Goal: Task Accomplishment & Management: Manage account settings

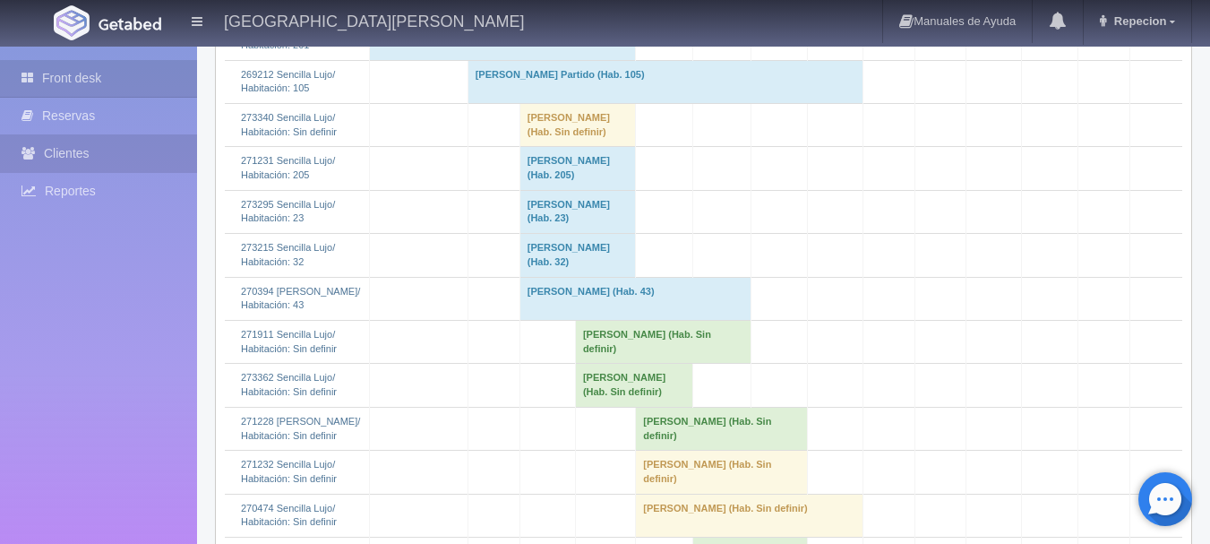
scroll to position [1433, 0]
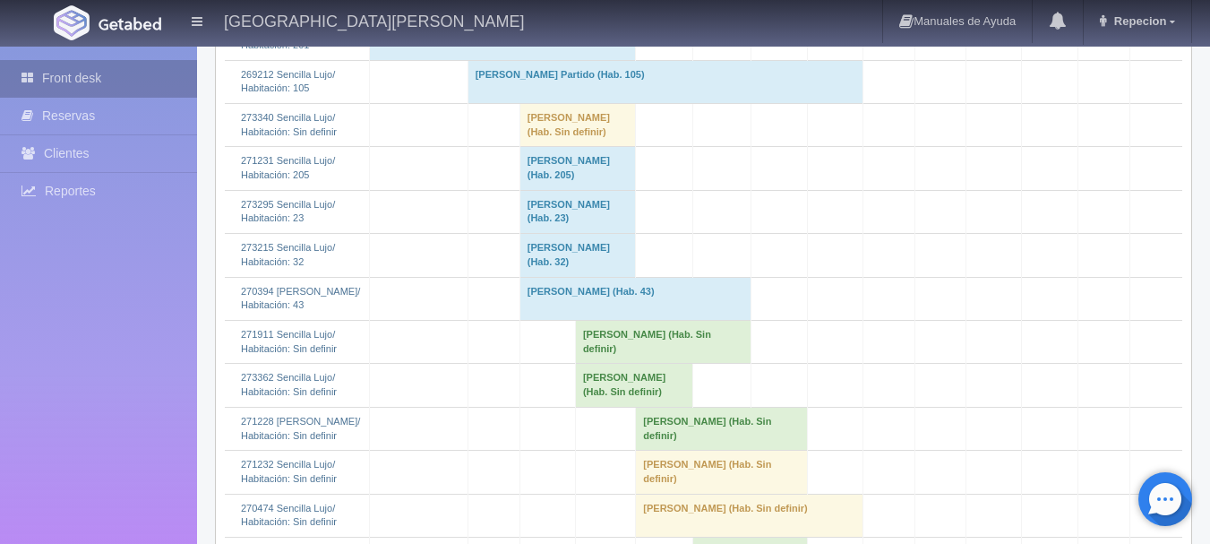
click at [89, 79] on link "Front desk" at bounding box center [98, 78] width 197 height 37
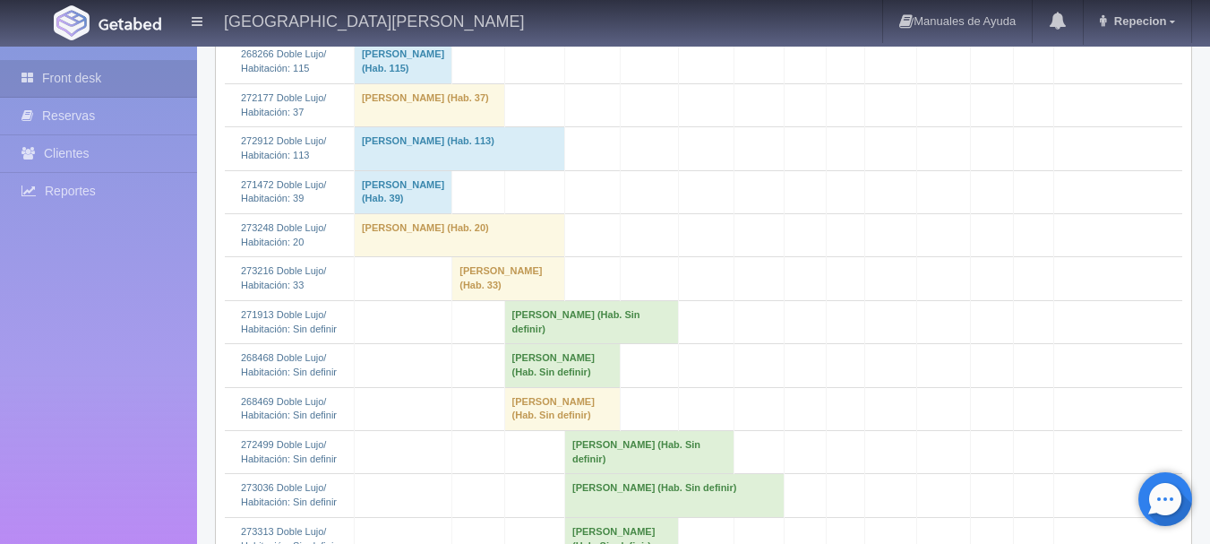
scroll to position [448, 0]
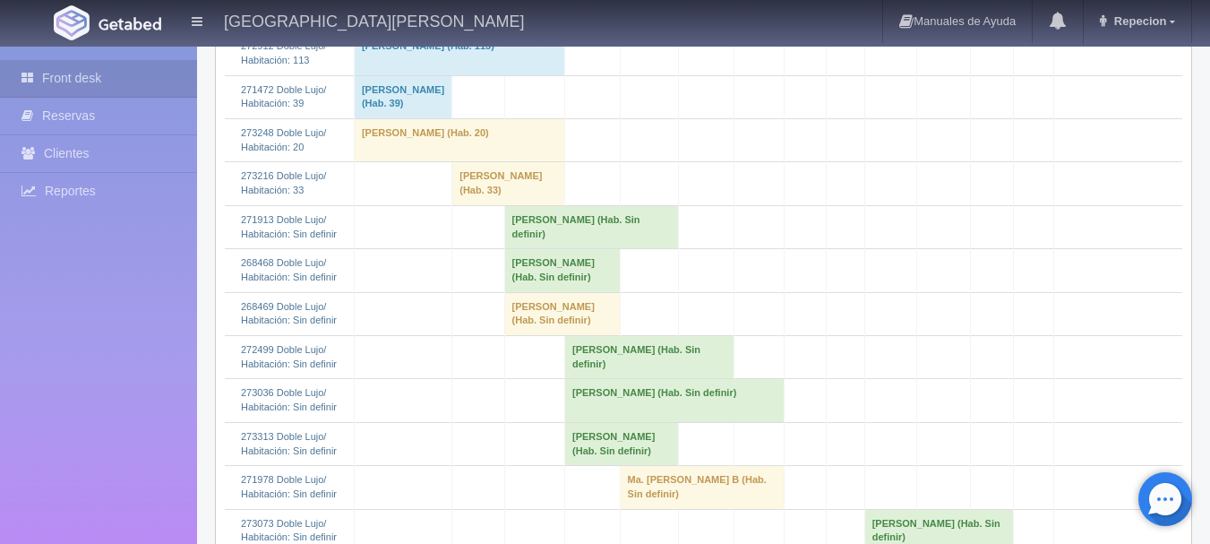
click at [539, 248] on td "MARTHA CECILIA LOPEZ ACOSTA (Hab. Sin definir)" at bounding box center [591, 226] width 174 height 43
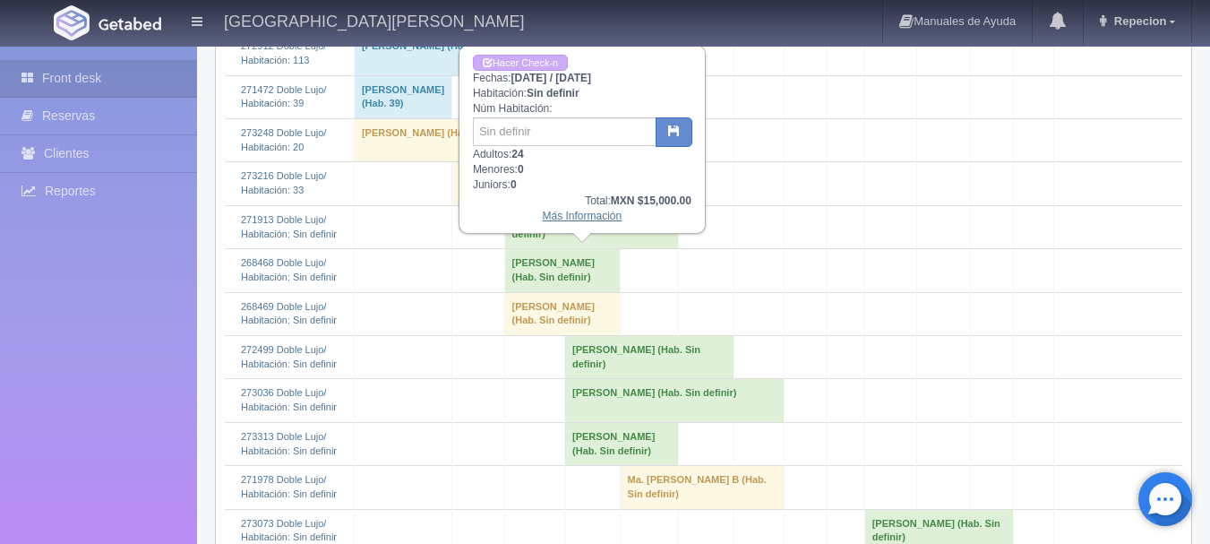
click at [582, 218] on link "Más Información" at bounding box center [583, 216] width 80 height 13
click at [583, 222] on link "Más Información" at bounding box center [583, 216] width 80 height 13
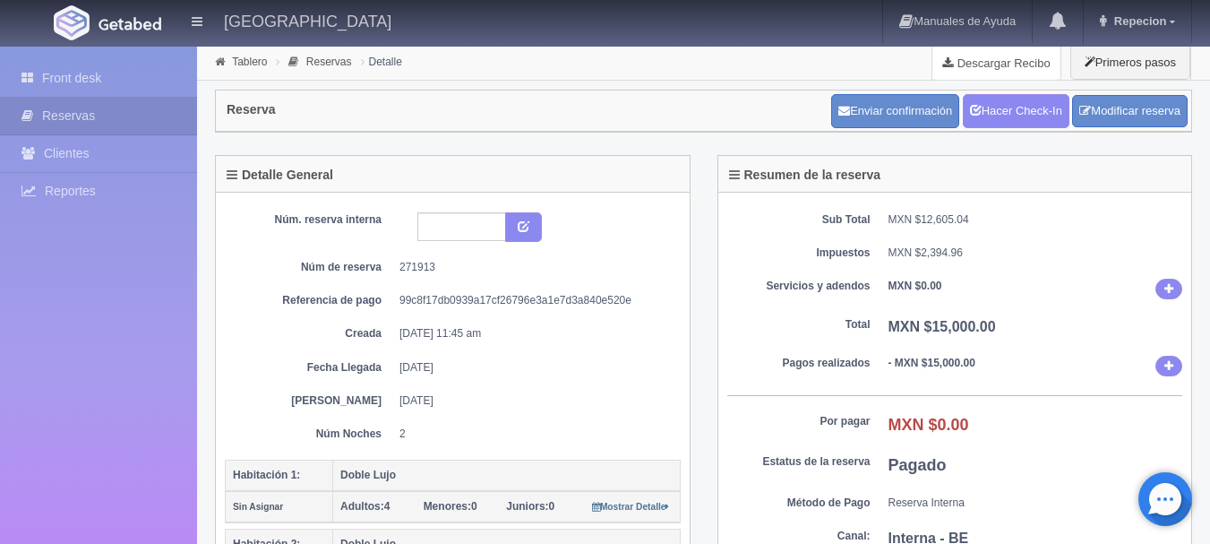
click at [984, 63] on link "Descargar Recibo" at bounding box center [996, 63] width 128 height 36
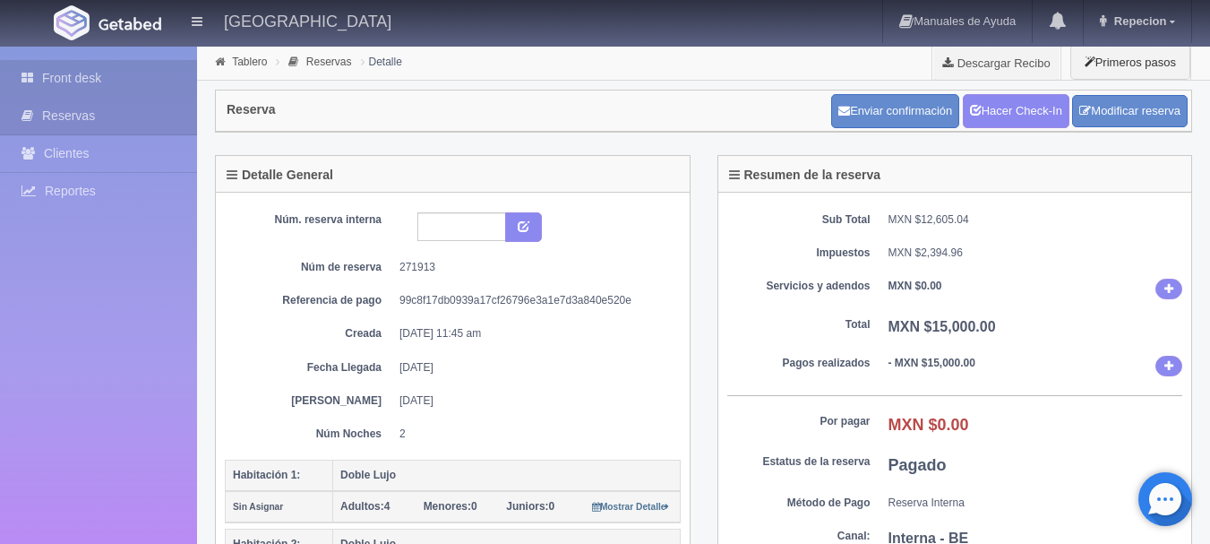
click at [99, 86] on link "Front desk" at bounding box center [98, 78] width 197 height 37
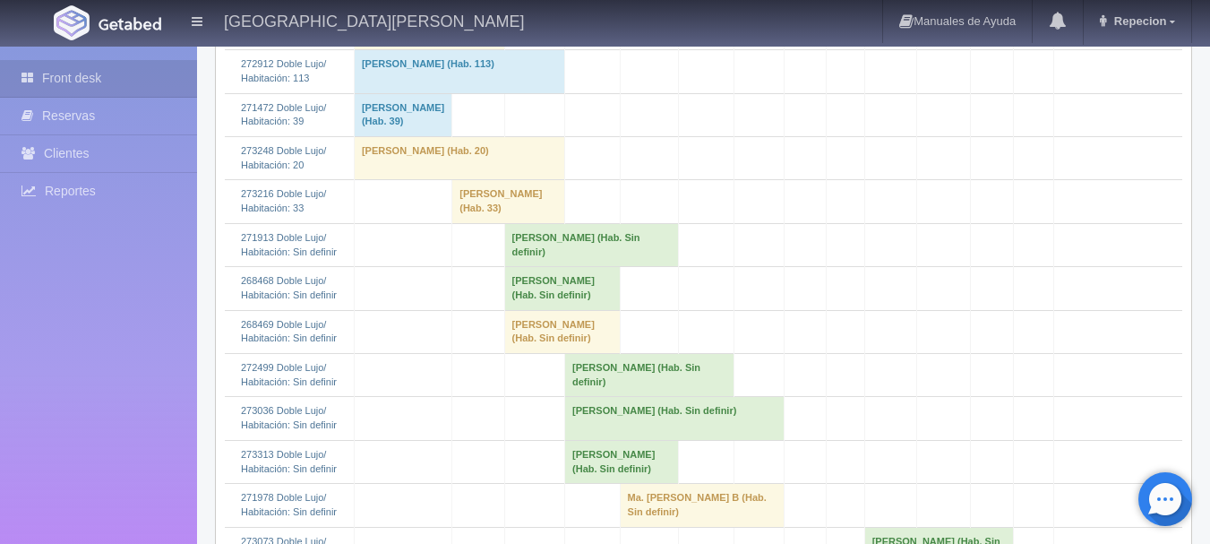
scroll to position [448, 0]
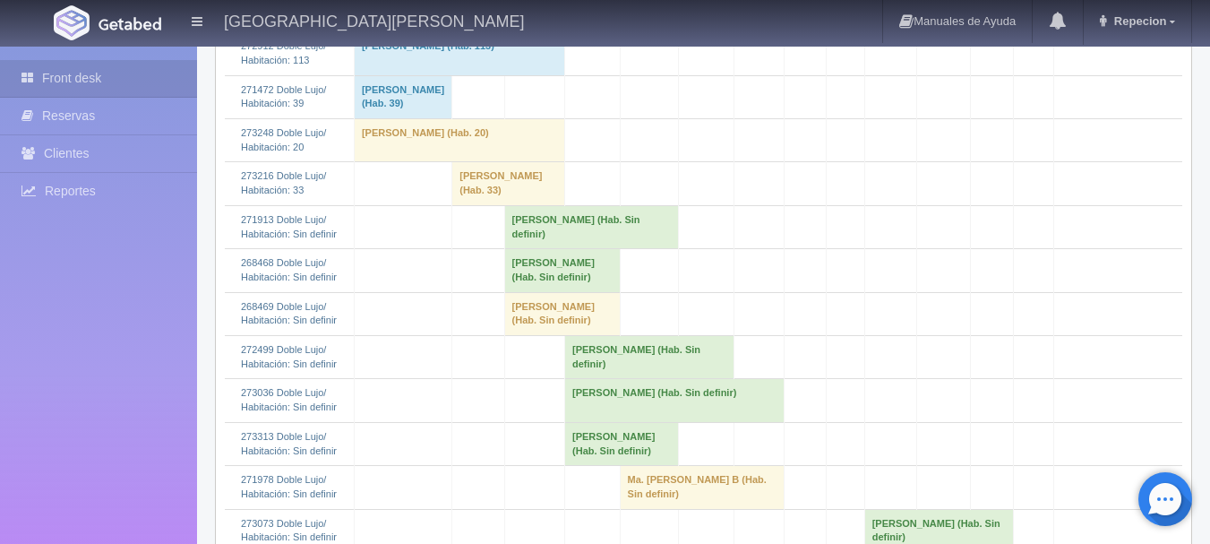
click at [529, 292] on td "[PERSON_NAME] (Hab. Sin definir)" at bounding box center [562, 270] width 116 height 43
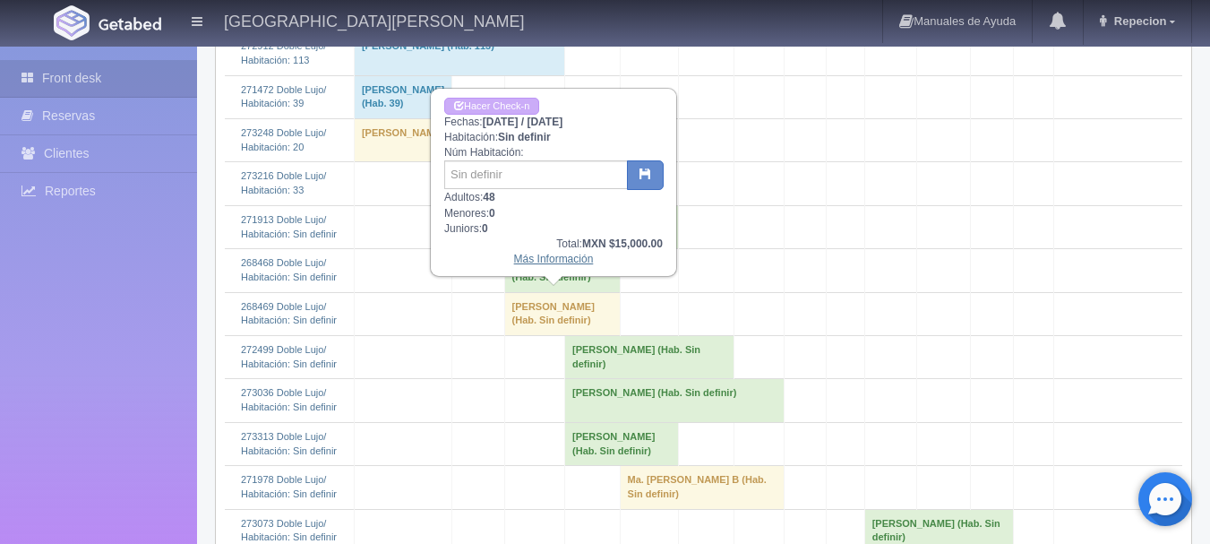
click at [563, 262] on link "Más Información" at bounding box center [554, 259] width 80 height 13
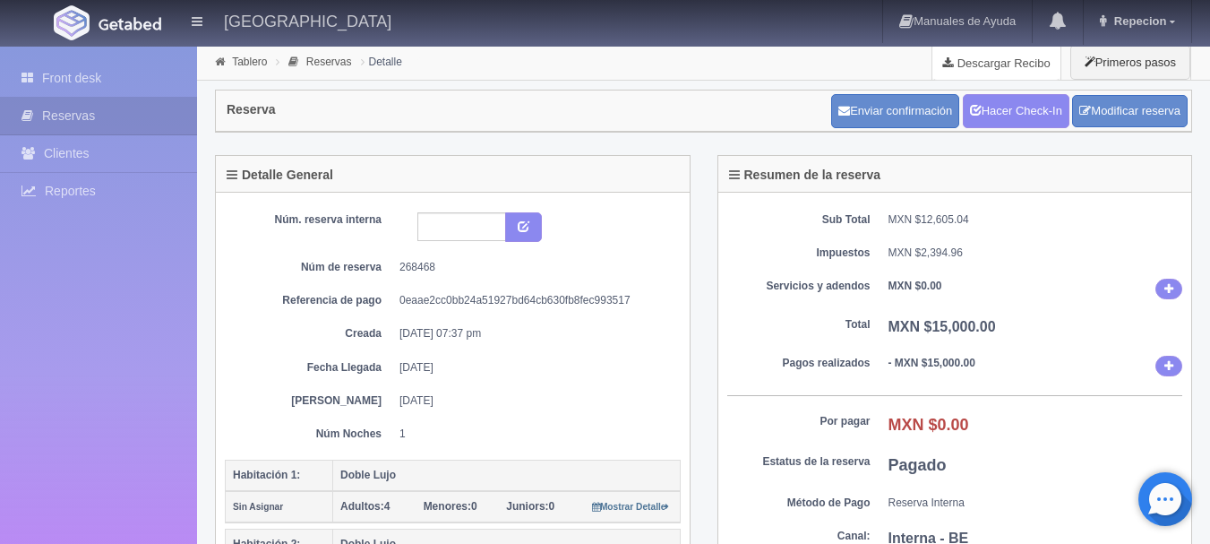
click at [997, 64] on link "Descargar Recibo" at bounding box center [996, 63] width 128 height 36
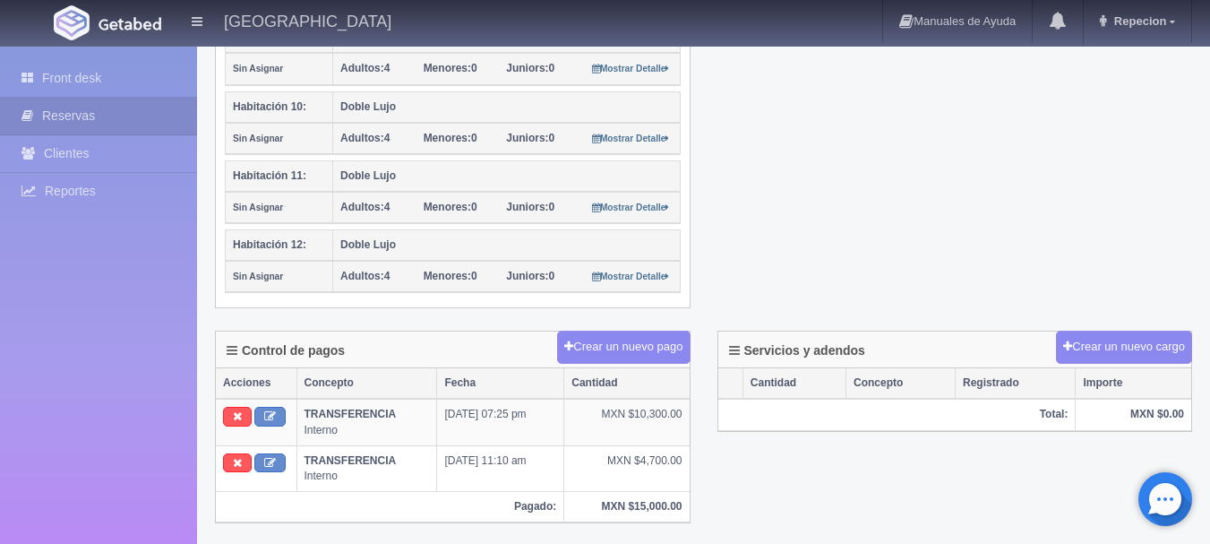
scroll to position [985, 0]
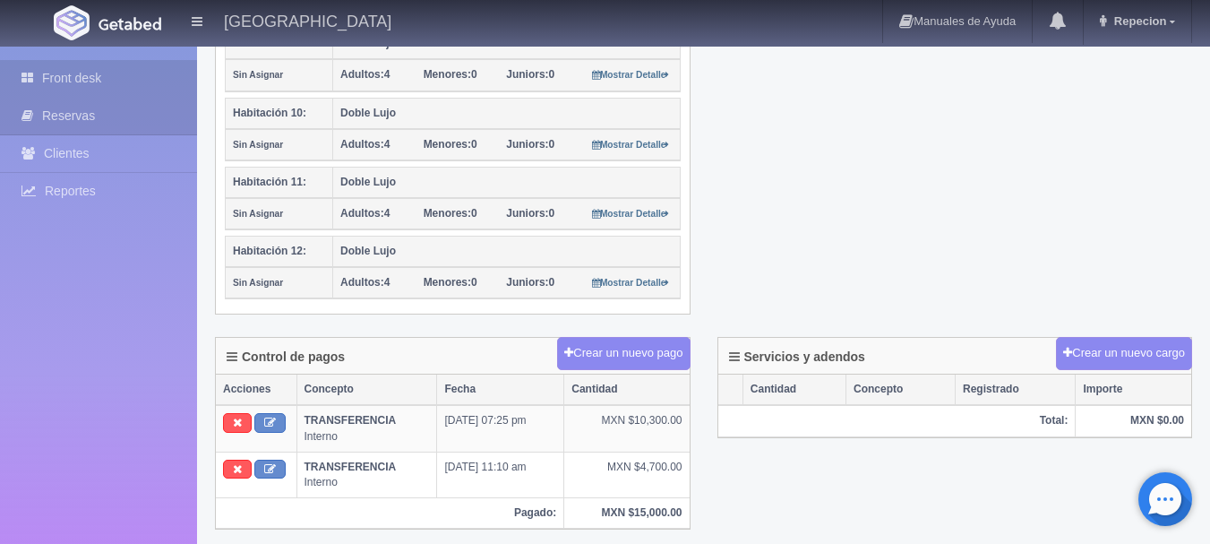
click at [95, 78] on link "Front desk" at bounding box center [98, 78] width 197 height 37
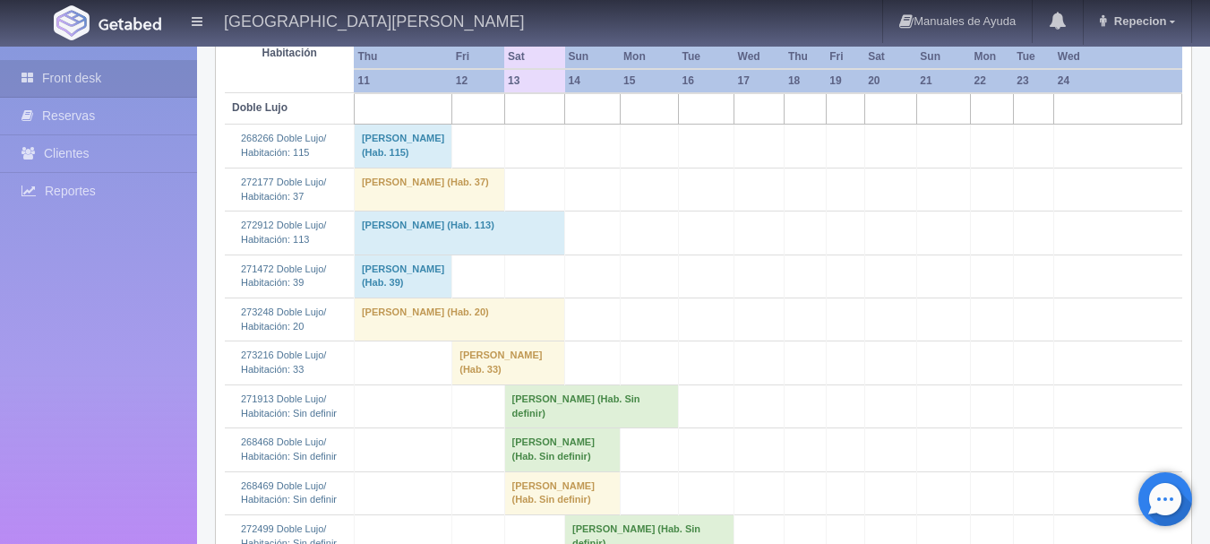
scroll to position [358, 0]
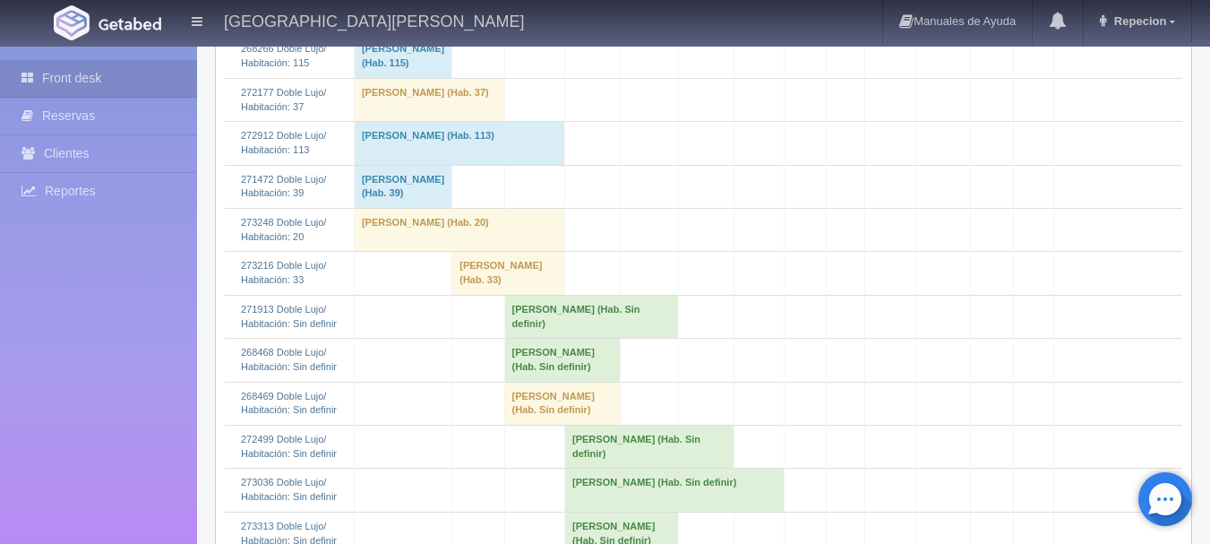
click at [534, 338] on td "MARTHA CECILIA LOPEZ ACOSTA (Hab. Sin definir)" at bounding box center [591, 316] width 174 height 43
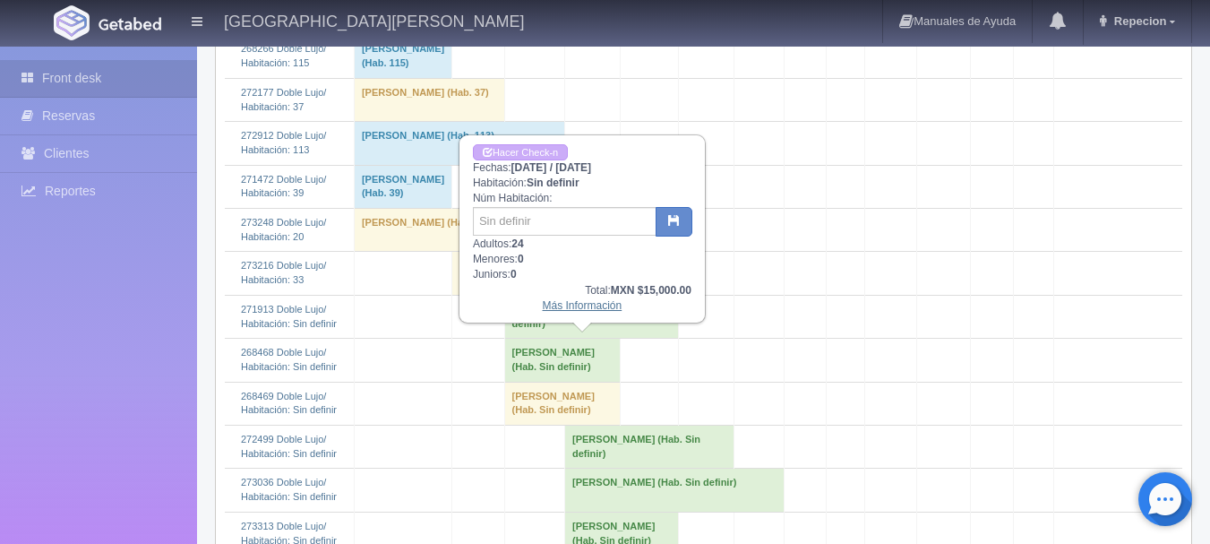
click at [587, 306] on link "Más Información" at bounding box center [583, 305] width 80 height 13
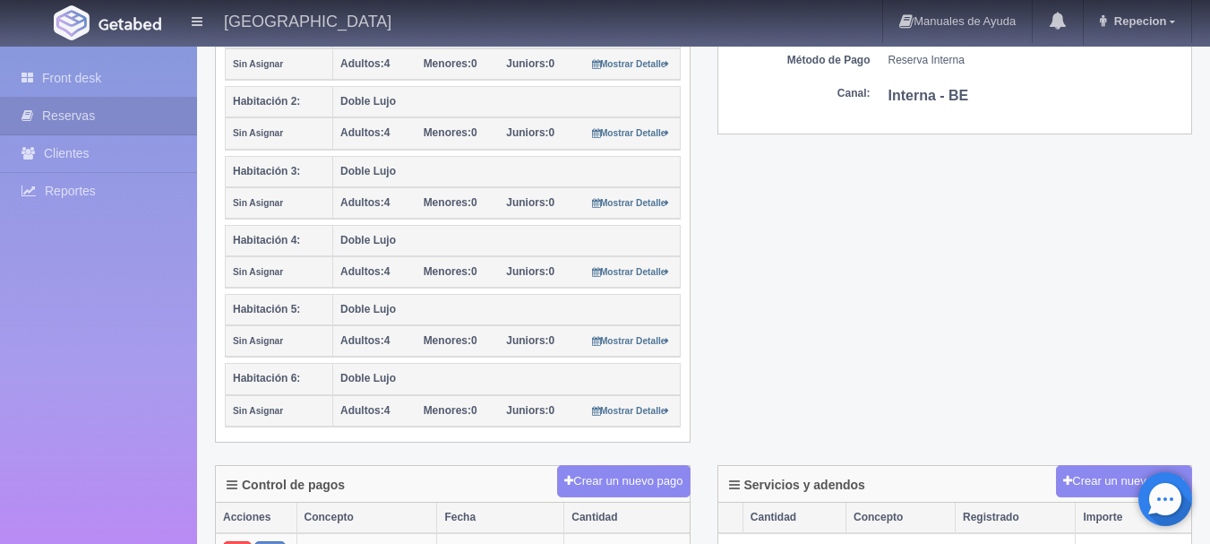
scroll to position [448, 0]
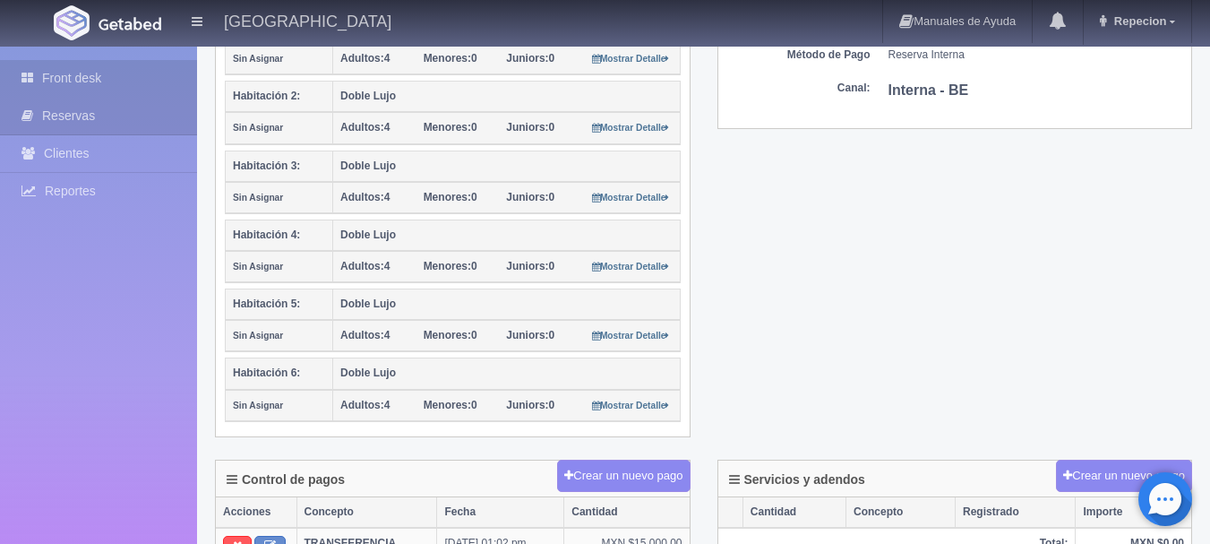
click at [92, 80] on link "Front desk" at bounding box center [98, 78] width 197 height 37
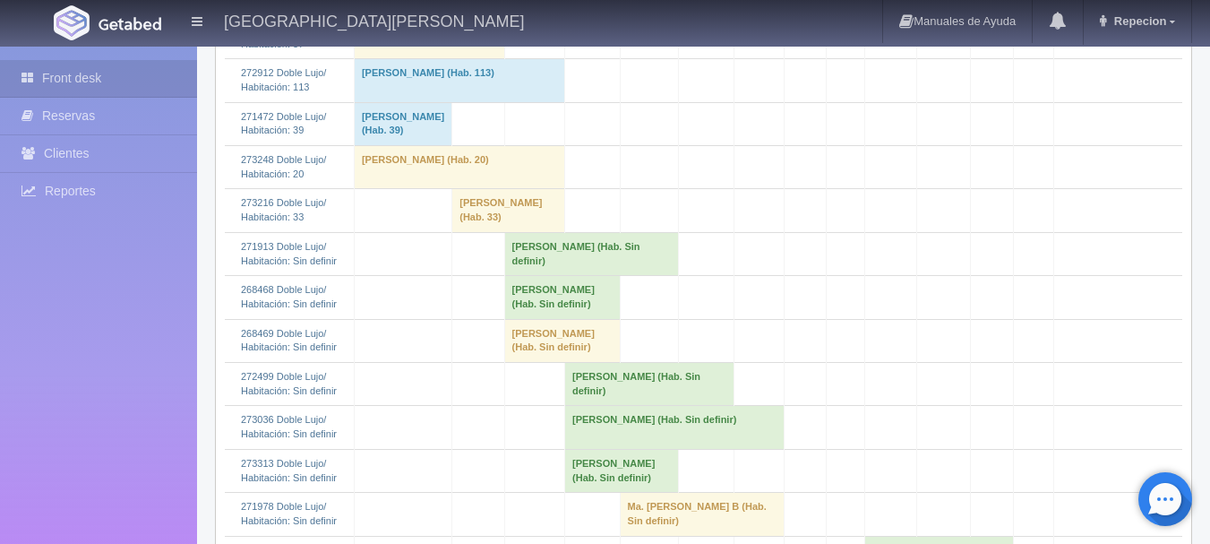
scroll to position [448, 0]
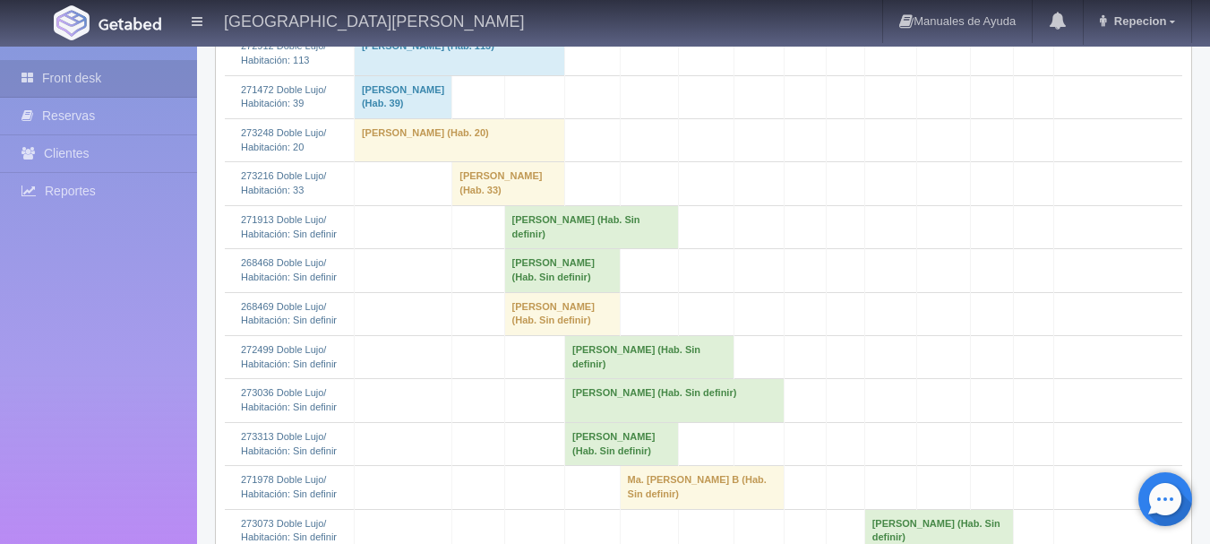
click at [547, 335] on td "[PERSON_NAME] (Hab. Sin definir)" at bounding box center [562, 313] width 116 height 43
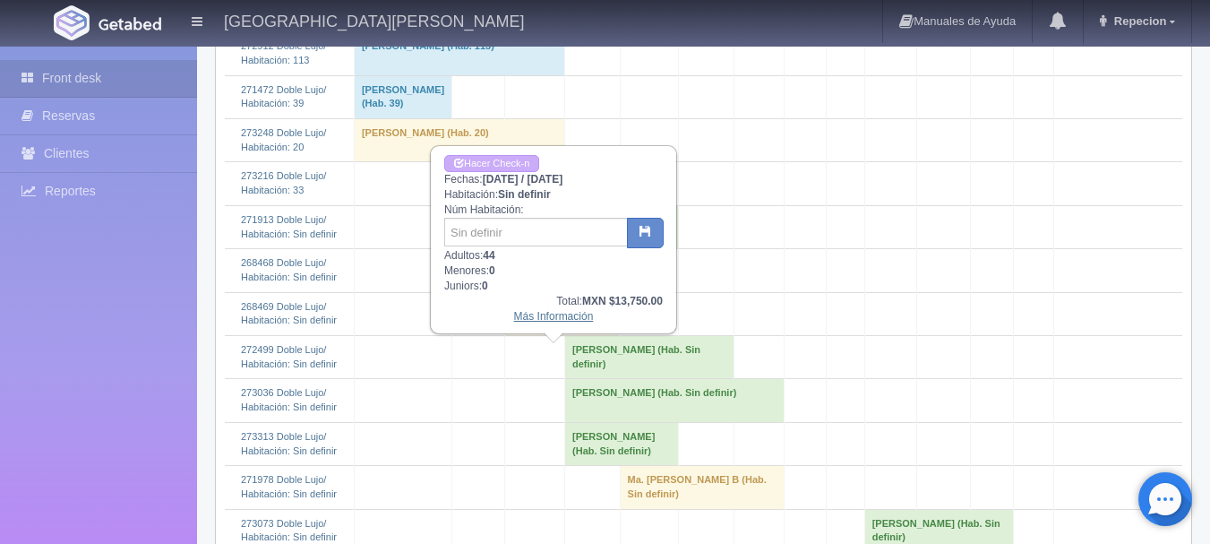
click at [559, 319] on link "Más Información" at bounding box center [554, 316] width 80 height 13
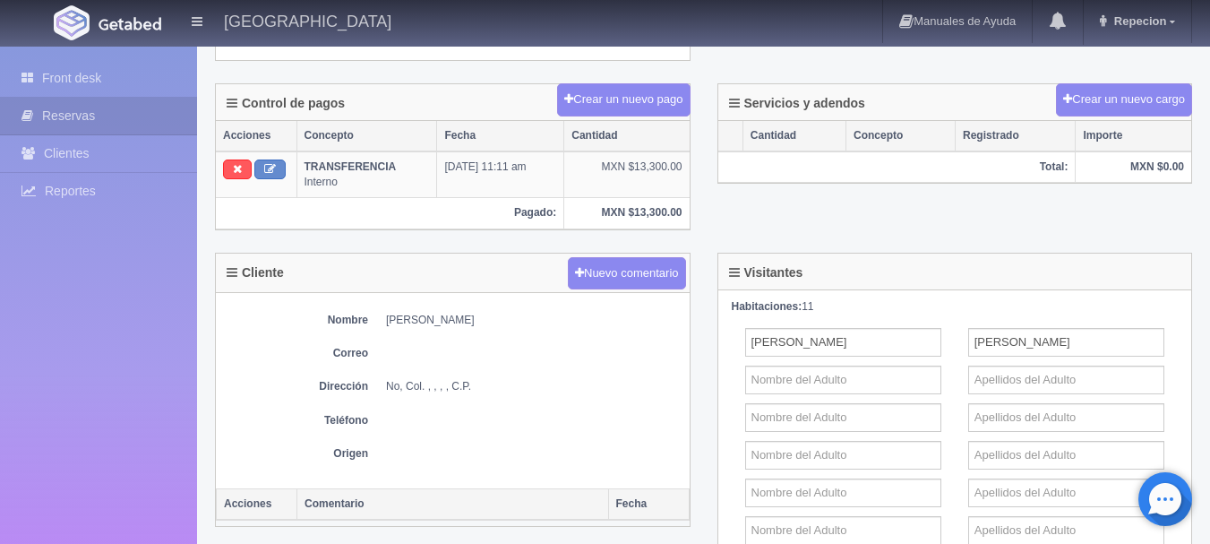
scroll to position [1164, 0]
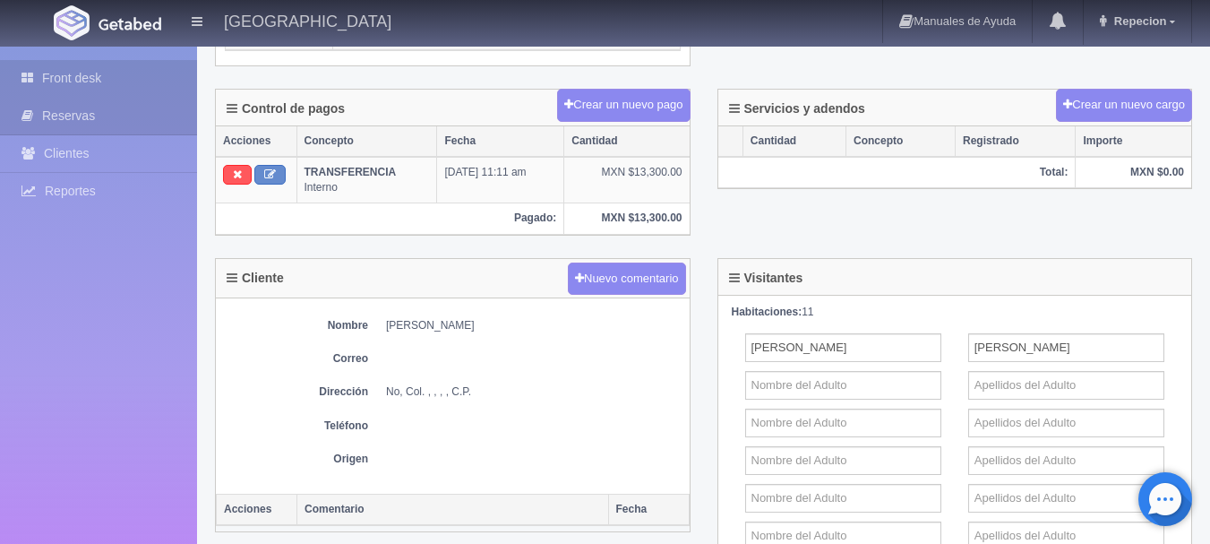
click at [70, 87] on link "Front desk" at bounding box center [98, 78] width 197 height 37
